Goal: Communication & Community: Answer question/provide support

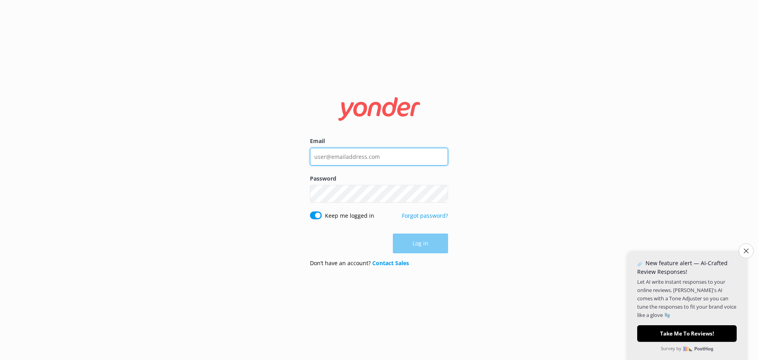
type input "[EMAIL_ADDRESS][DOMAIN_NAME]"
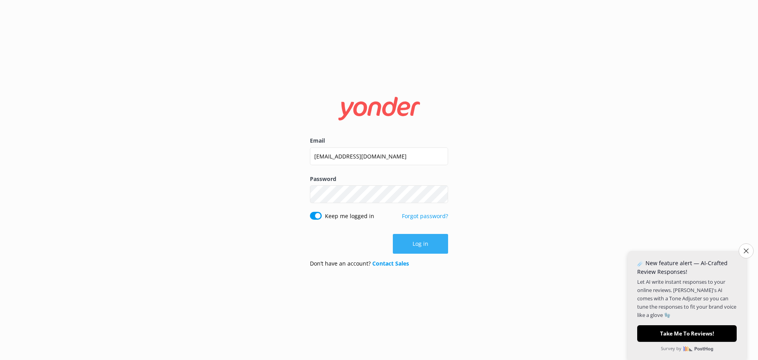
drag, startPoint x: 423, startPoint y: 244, endPoint x: 438, endPoint y: 244, distance: 15.4
click at [423, 244] on div "Log in" at bounding box center [379, 244] width 138 height 20
drag, startPoint x: 747, startPoint y: 248, endPoint x: 742, endPoint y: 248, distance: 4.8
click at [748, 248] on icon "Close survey" at bounding box center [746, 250] width 5 height 5
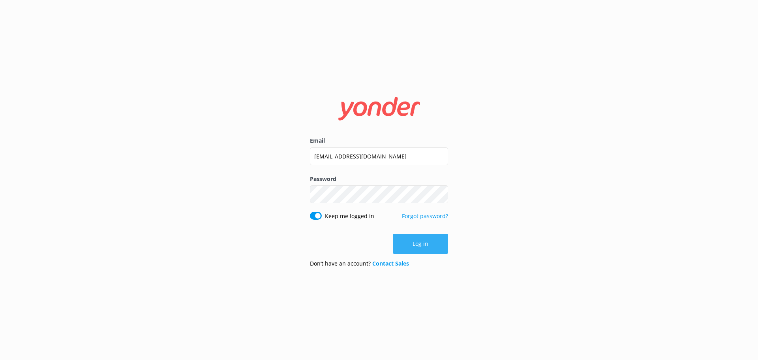
click at [414, 243] on button "Log in" at bounding box center [420, 244] width 55 height 20
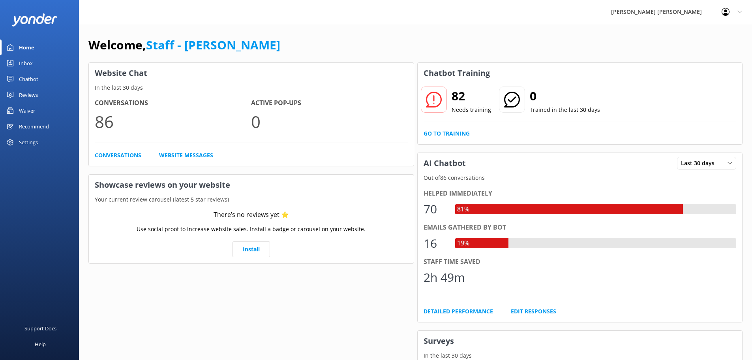
drag, startPoint x: 27, startPoint y: 78, endPoint x: 47, endPoint y: 79, distance: 19.8
click at [27, 78] on div "Chatbot" at bounding box center [28, 79] width 19 height 16
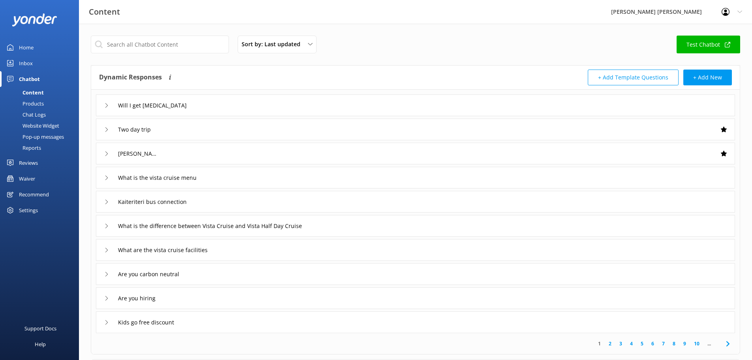
click at [30, 63] on div "Inbox" at bounding box center [26, 63] width 14 height 16
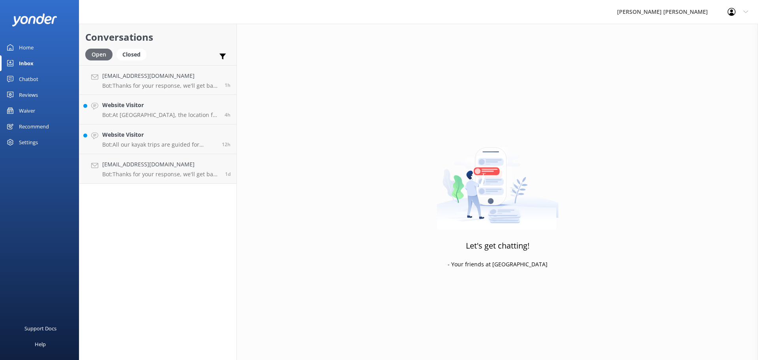
click at [99, 53] on div "Open" at bounding box center [98, 55] width 27 height 12
click at [130, 173] on p "Bot: Thanks for your response, we'll get back to you as soon as we can during o…" at bounding box center [160, 174] width 117 height 7
